Goal: Task Accomplishment & Management: Use online tool/utility

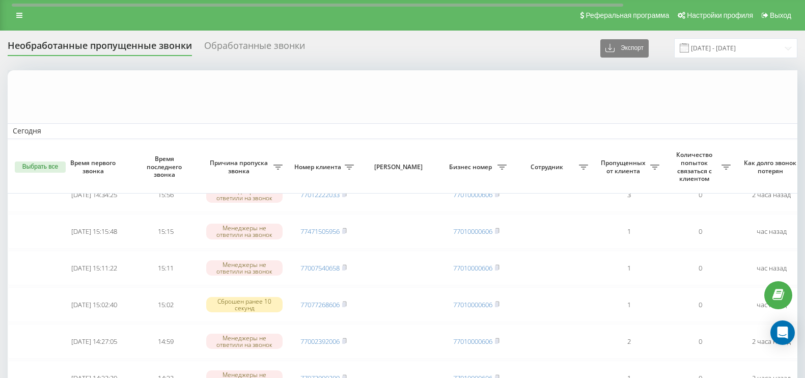
scroll to position [147, 0]
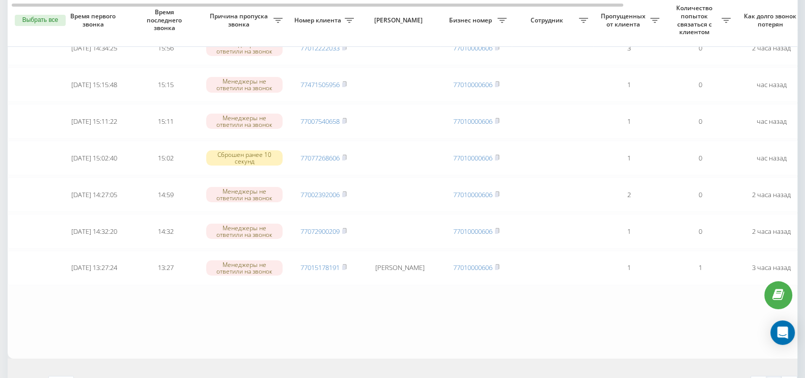
click at [344, 229] on rect at bounding box center [343, 231] width 3 height 5
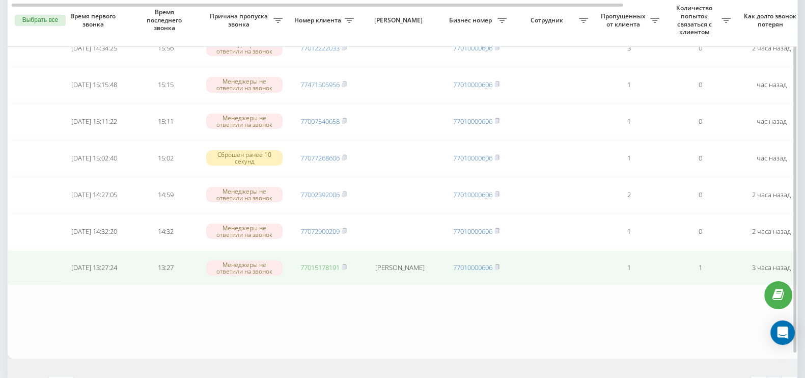
click at [325, 263] on link "77015178191" at bounding box center [319, 267] width 39 height 9
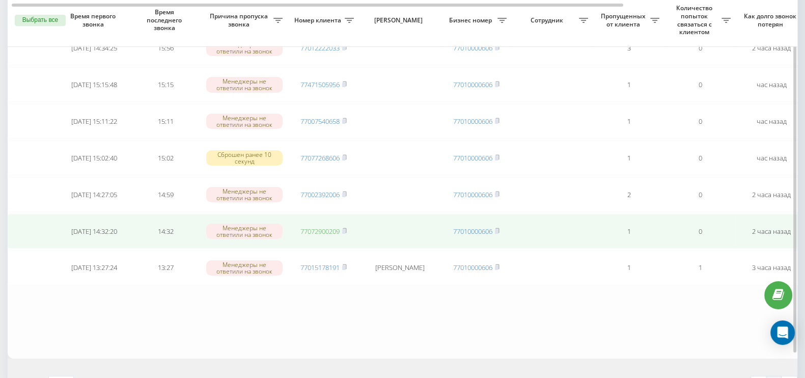
click at [322, 226] on link "77072900209" at bounding box center [319, 230] width 39 height 9
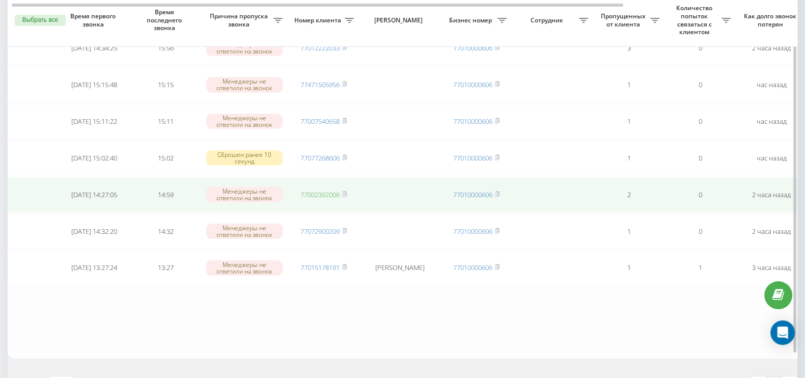
click at [336, 191] on link "77002392006" at bounding box center [319, 194] width 39 height 9
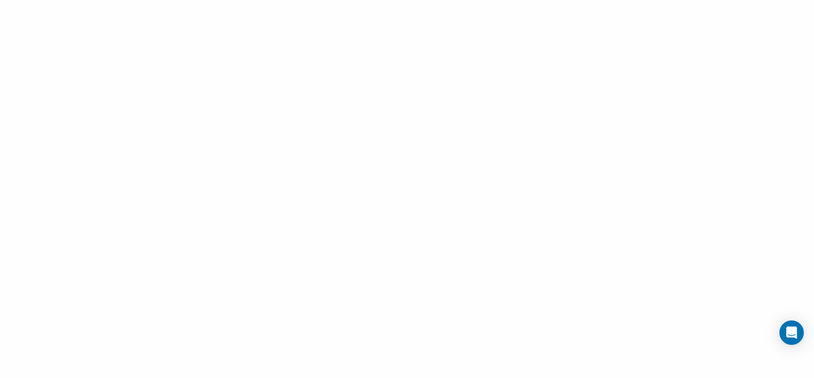
click at [397, 192] on div at bounding box center [407, 189] width 814 height 378
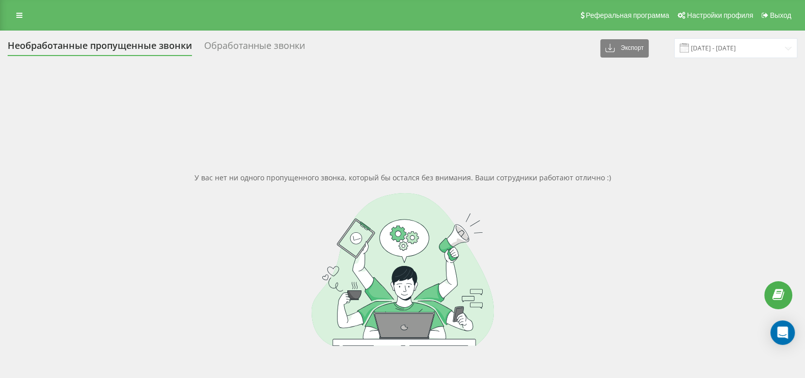
click at [216, 54] on div "Обработанные звонки" at bounding box center [254, 48] width 101 height 16
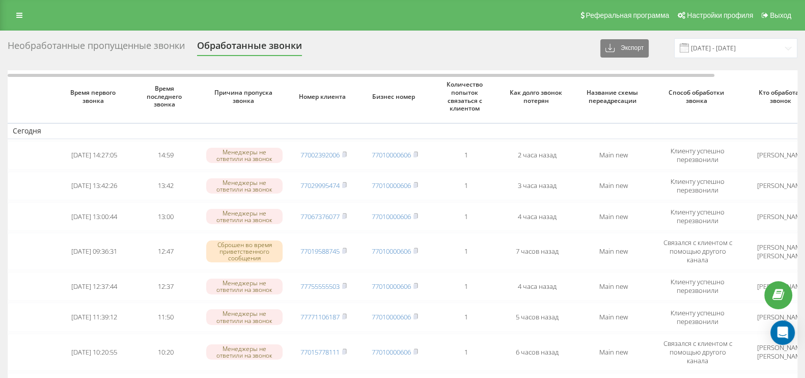
click at [91, 42] on div "Необработанные пропущенные звонки" at bounding box center [96, 48] width 177 height 16
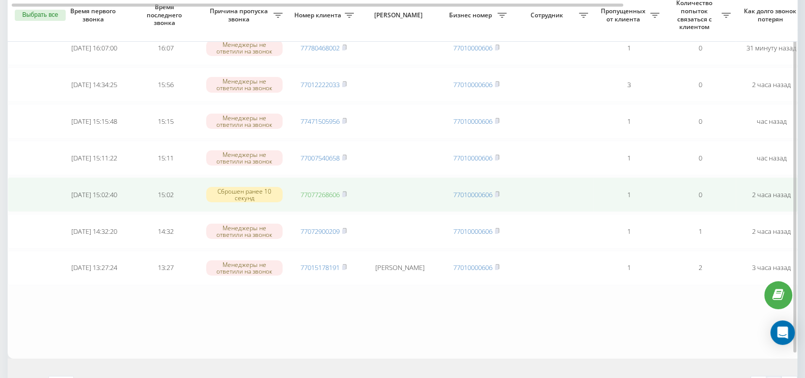
scroll to position [147, 0]
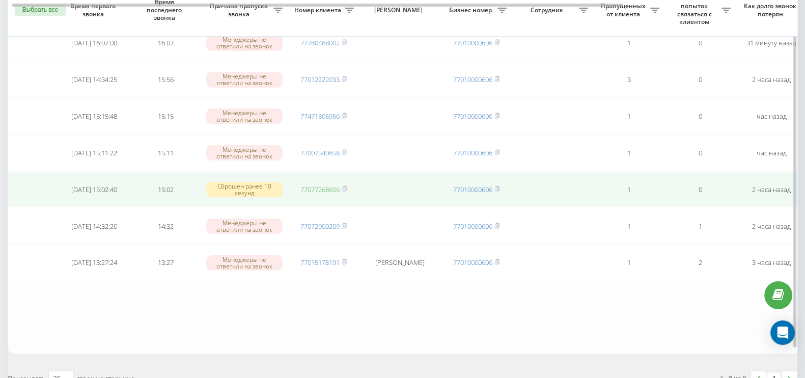
click at [322, 191] on link "77077268606" at bounding box center [319, 189] width 39 height 9
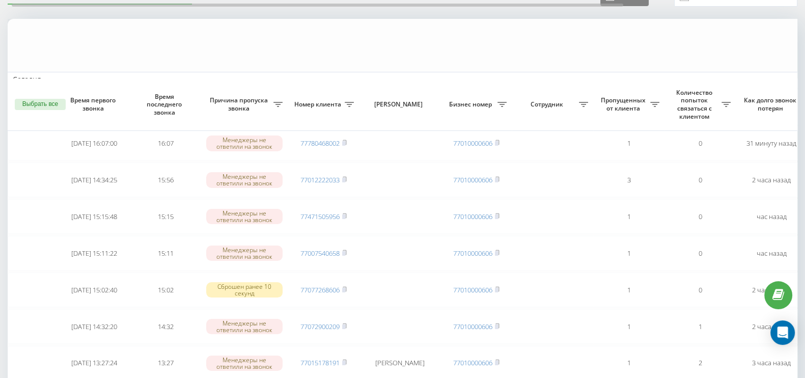
scroll to position [0, 0]
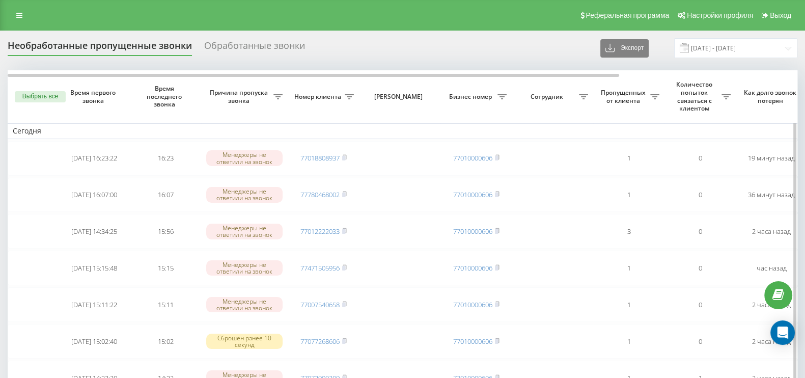
click at [25, 90] on th "Выбрать все" at bounding box center [33, 96] width 51 height 52
click at [25, 100] on button "Выбрать все" at bounding box center [40, 96] width 51 height 11
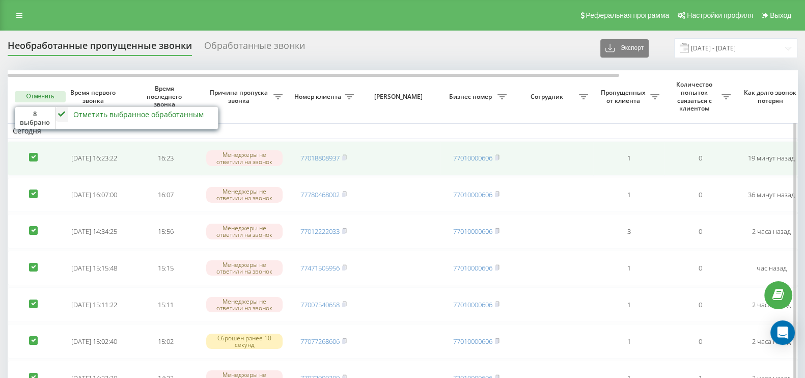
click at [38, 161] on td at bounding box center [33, 158] width 51 height 35
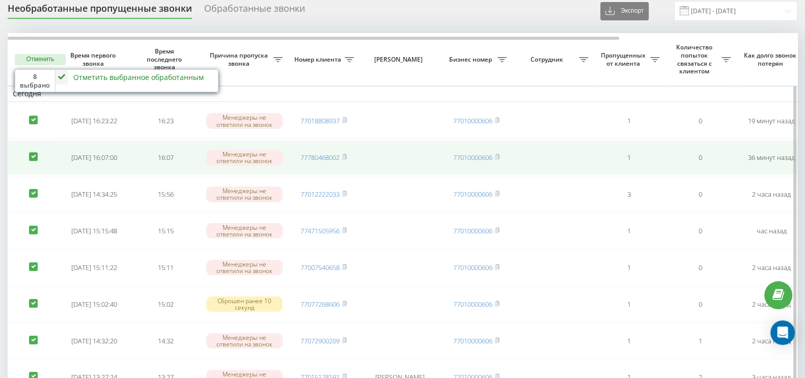
scroll to position [63, 0]
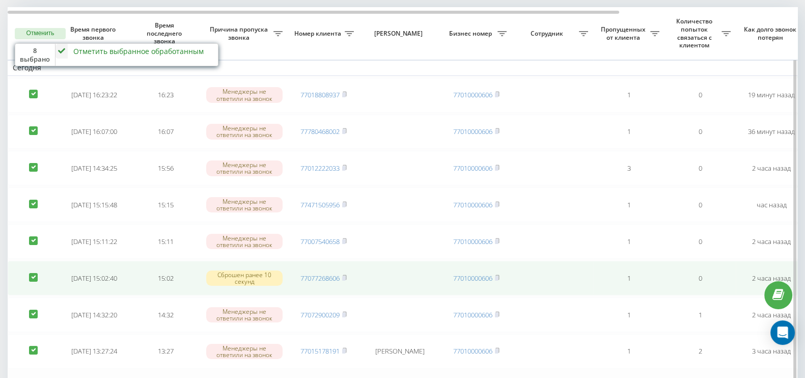
drag, startPoint x: 31, startPoint y: 272, endPoint x: 37, endPoint y: 266, distance: 8.3
click at [32, 273] on label at bounding box center [33, 273] width 9 height 0
checkbox input "false"
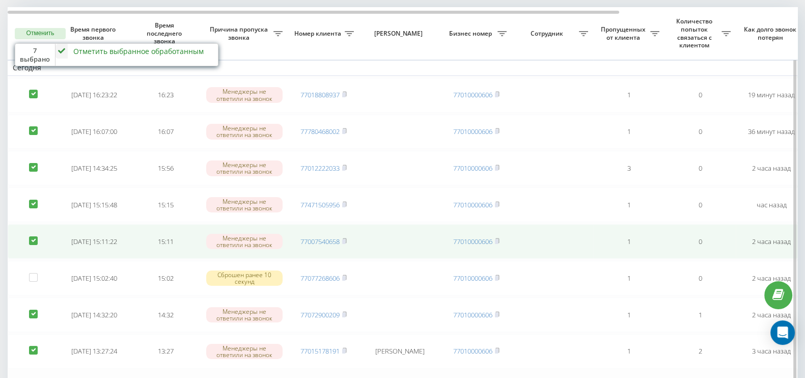
click at [32, 231] on td at bounding box center [33, 241] width 51 height 35
click at [32, 236] on label at bounding box center [33, 236] width 9 height 0
checkbox input "false"
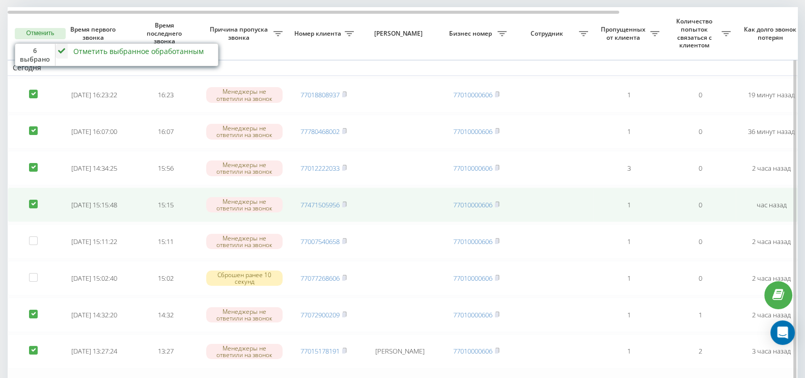
click at [33, 200] on label at bounding box center [33, 200] width 9 height 0
checkbox input "false"
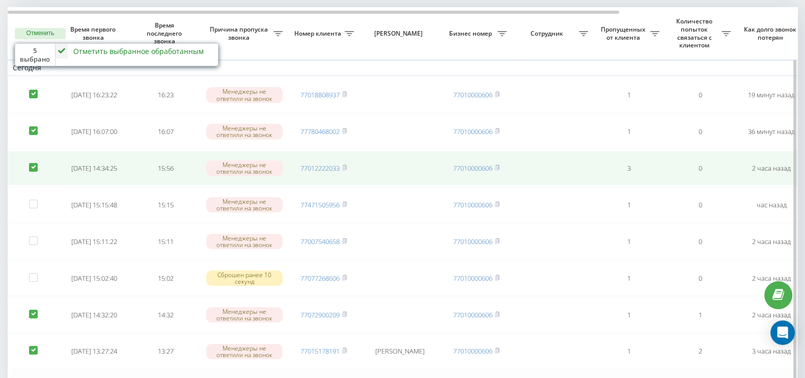
click at [36, 163] on label at bounding box center [33, 163] width 9 height 0
checkbox input "false"
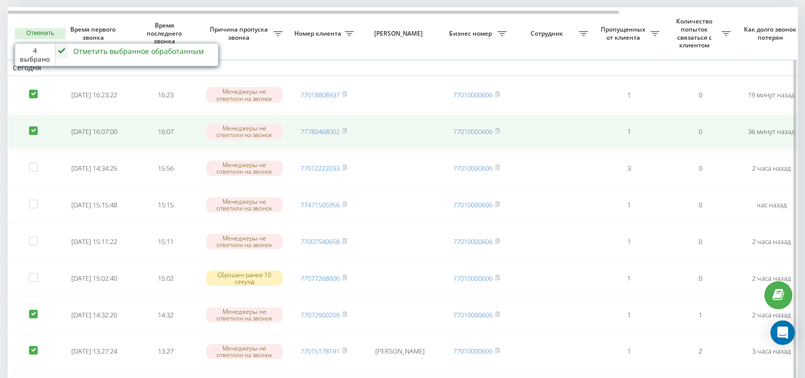
click at [33, 126] on label at bounding box center [33, 126] width 9 height 0
checkbox input "false"
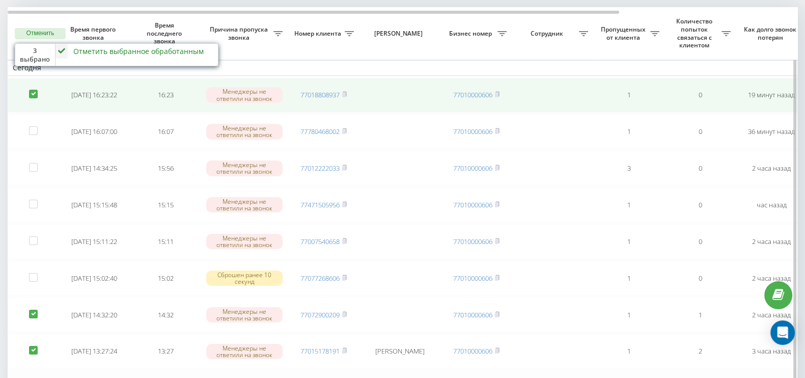
click at [36, 96] on td at bounding box center [33, 95] width 51 height 35
click at [31, 90] on label at bounding box center [33, 90] width 9 height 0
checkbox input "false"
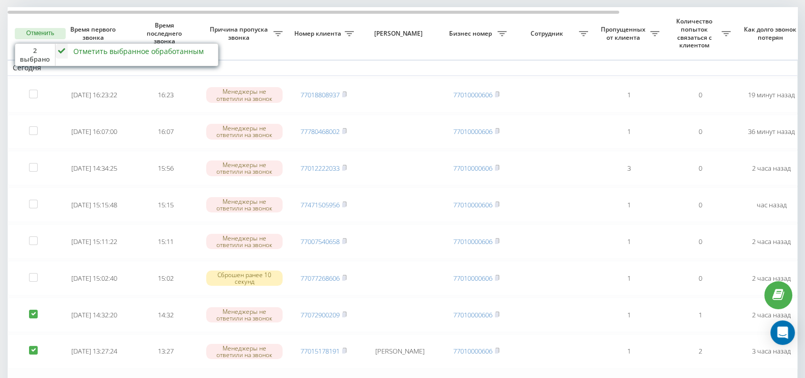
click at [65, 49] on icon at bounding box center [61, 51] width 12 height 15
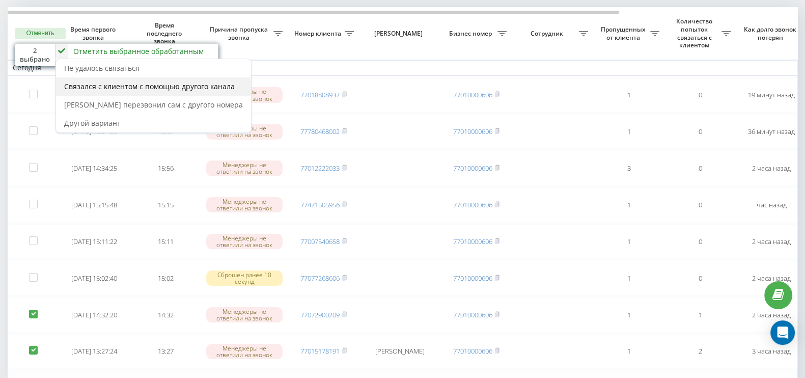
click at [79, 87] on span "Связался с клиентом с помощью другого канала" at bounding box center [149, 86] width 171 height 10
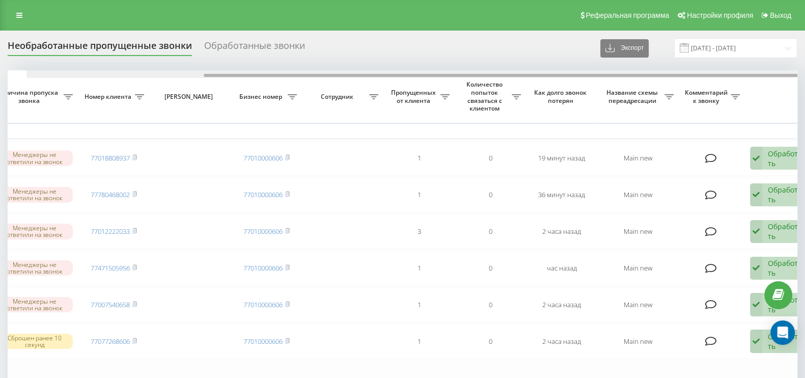
scroll to position [0, 229]
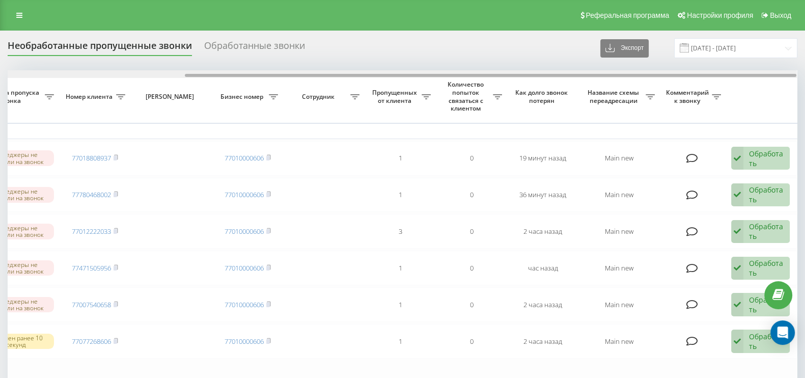
drag, startPoint x: 463, startPoint y: 76, endPoint x: 814, endPoint y: 117, distance: 353.5
click at [804, 117] on html "rulit.kz Проекты rulit.kz Дашборд Центр обращений Журнал звонков Журнал сообщен…" at bounding box center [402, 189] width 805 height 378
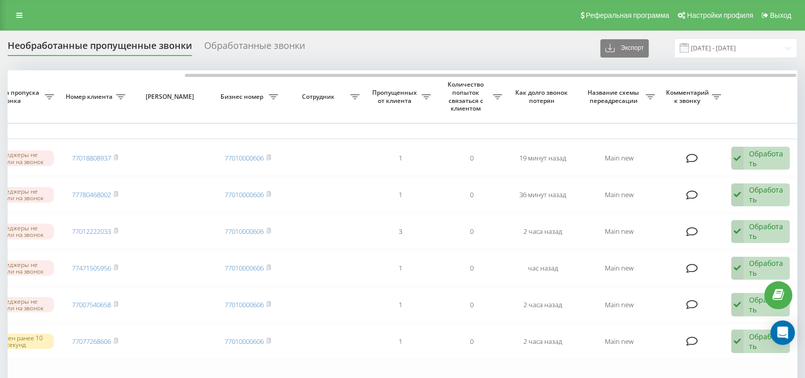
click at [266, 44] on div "Обработанные звонки" at bounding box center [254, 48] width 101 height 16
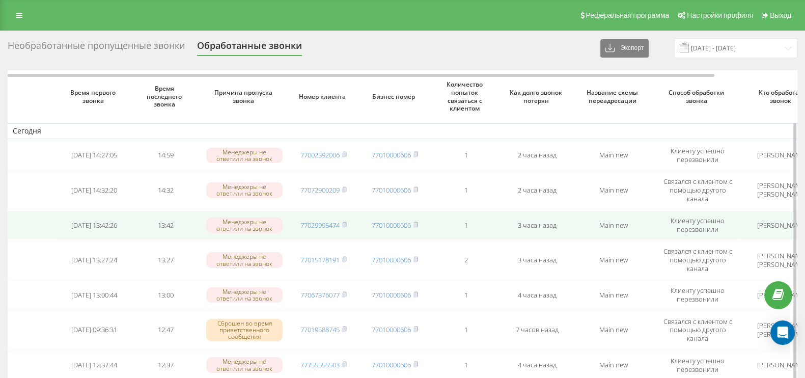
click at [763, 220] on td "[PERSON_NAME]" at bounding box center [781, 225] width 81 height 29
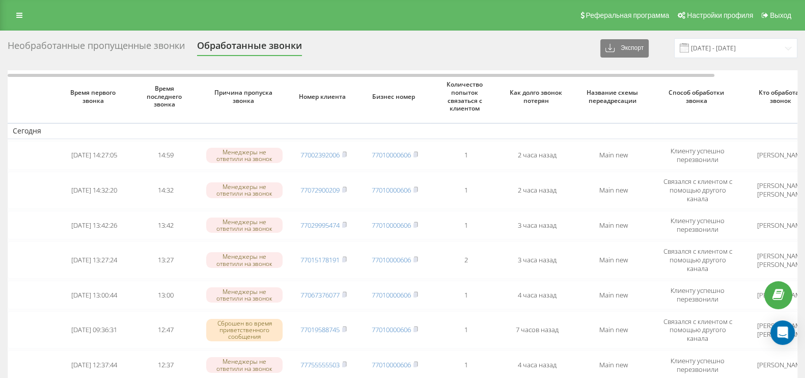
click at [110, 43] on div "Необработанные пропущенные звонки" at bounding box center [96, 48] width 177 height 16
